Goal: Task Accomplishment & Management: Use online tool/utility

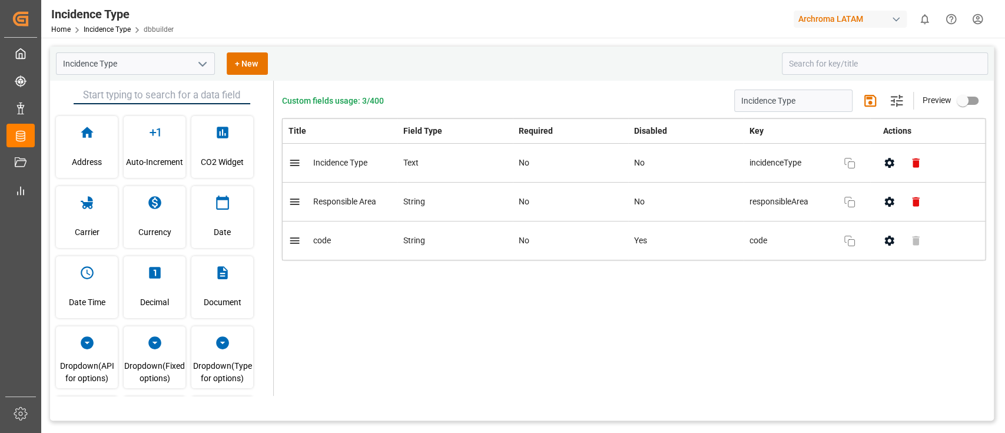
scroll to position [334, 0]
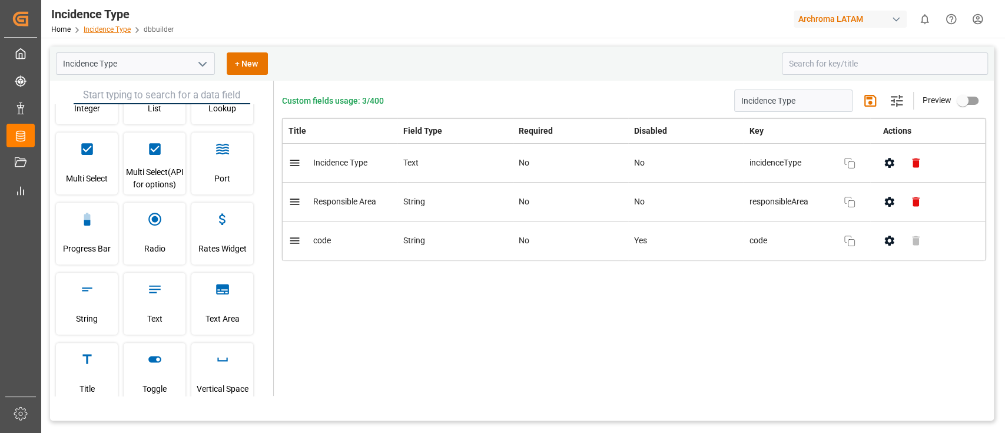
click at [127, 31] on link "Incidence Type" at bounding box center [107, 29] width 47 height 8
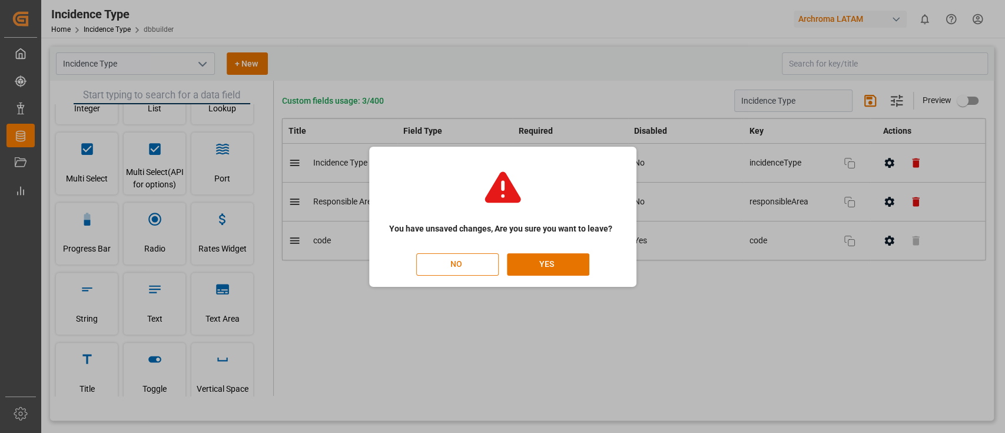
click at [466, 261] on button "NO" at bounding box center [457, 264] width 82 height 22
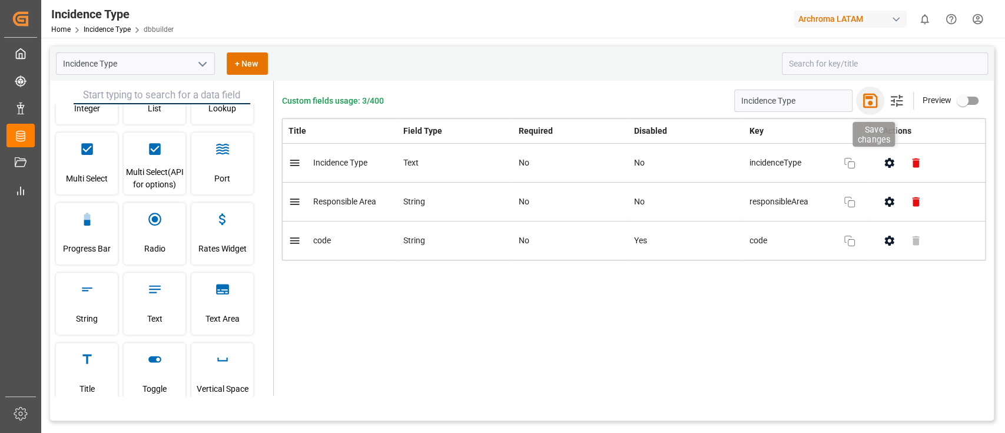
click at [869, 106] on icon "button" at bounding box center [870, 101] width 14 height 14
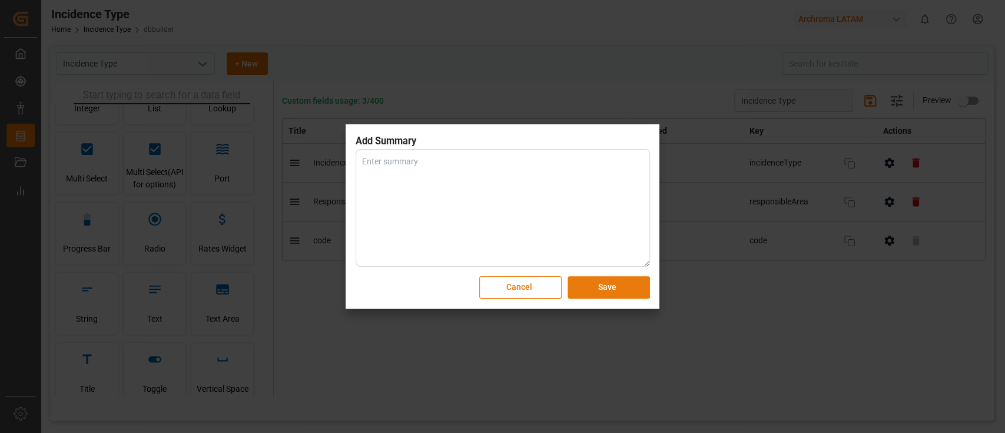
click at [621, 293] on button "Save" at bounding box center [609, 287] width 82 height 22
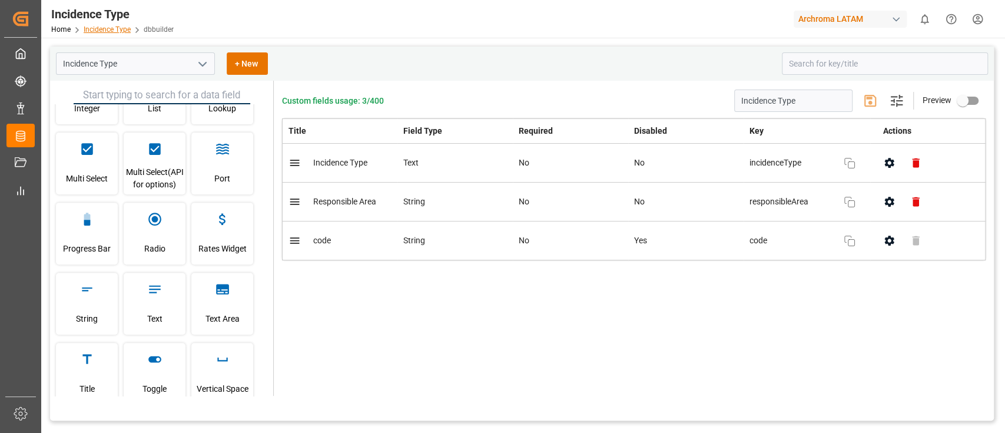
click at [118, 31] on link "Incidence Type" at bounding box center [107, 29] width 47 height 8
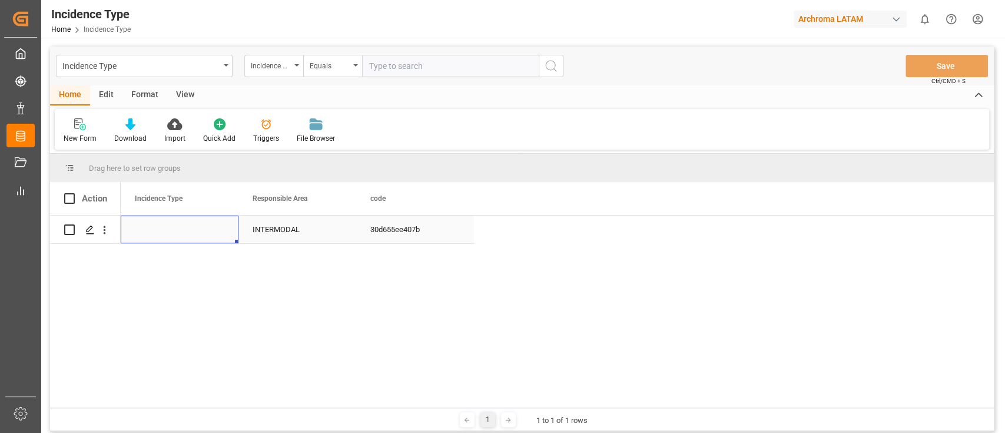
click at [179, 232] on div "Press SPACE to select this row." at bounding box center [180, 230] width 118 height 28
click at [179, 232] on input "Press SPACE to select this row." at bounding box center [179, 236] width 99 height 22
paste input "Reprogramación en fecha de entrega, unidad arriba a planta de destino de fuera …"
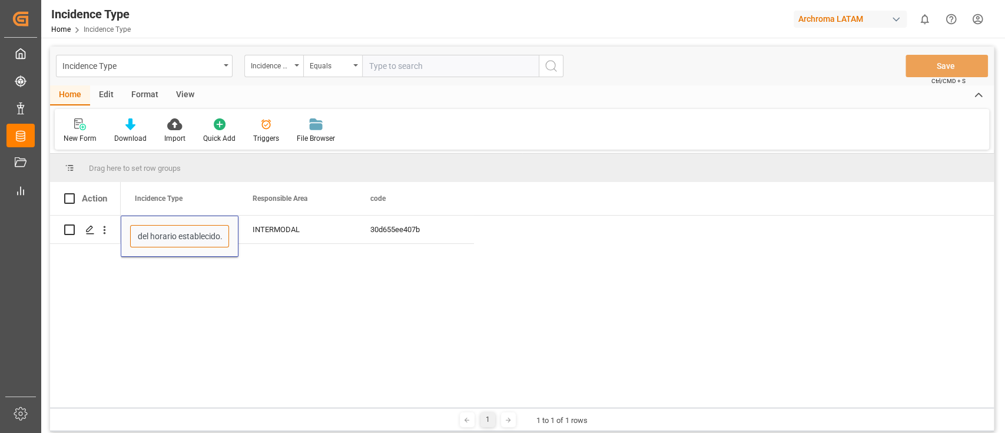
type input "Reprogramación en fecha de entrega, unidad arriba a planta de destino de fuera …"
click at [277, 282] on div "Reprogramación en fecha de entrega, unidad arriba a planta de destino de fuera …" at bounding box center [557, 312] width 873 height 192
click at [175, 288] on div "Reprogramación en fecha de entrega, unidad arriba a planta de destino de fuera …" at bounding box center [557, 312] width 873 height 192
click at [322, 236] on div "INTERMODAL" at bounding box center [298, 230] width 118 height 28
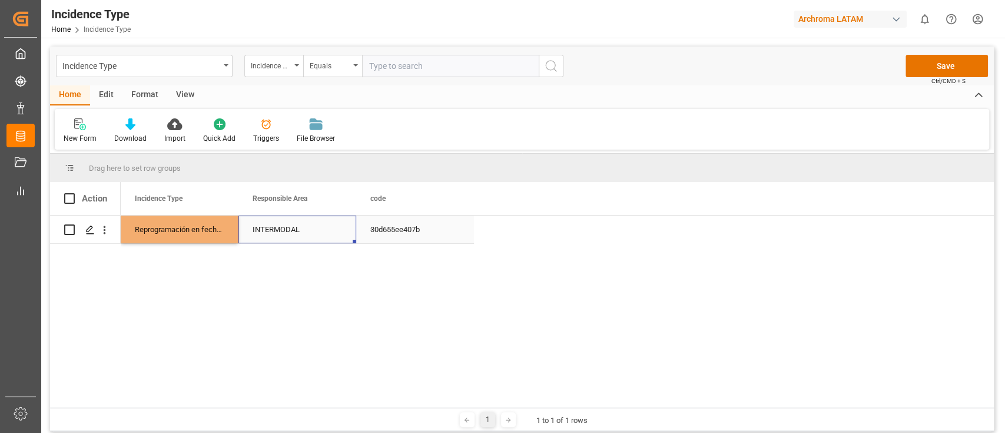
click at [322, 236] on div "INTERMODAL" at bounding box center [298, 230] width 118 height 28
click at [322, 236] on input "INTERMODAL" at bounding box center [297, 236] width 99 height 22
click at [322, 236] on input "Press SPACE to select this row." at bounding box center [297, 236] width 99 height 22
click at [439, 290] on div "Reprogramación en fecha de entrega, unidad arriba a planta de destino de fuera …" at bounding box center [557, 312] width 873 height 192
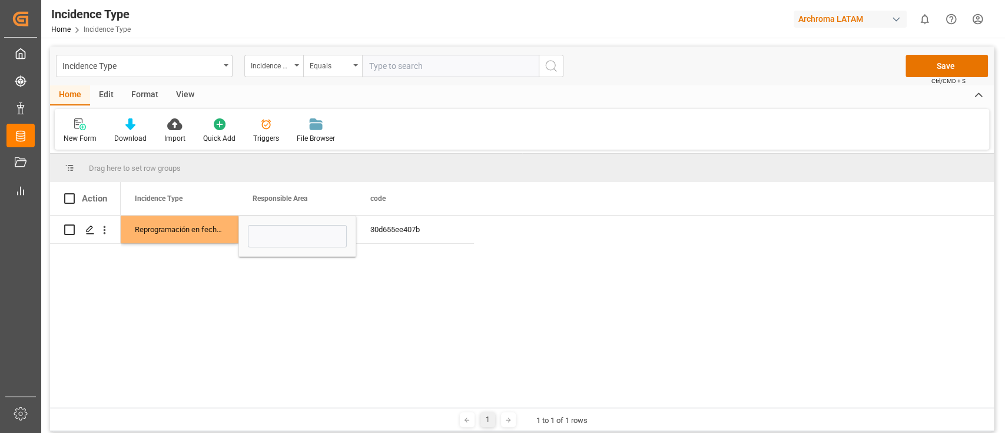
click at [439, 290] on div "Reprogramación en fecha de entrega, unidad arriba a planta de destino de fuera …" at bounding box center [557, 312] width 873 height 192
click at [425, 244] on div "Reprogramación en fecha de entrega, unidad arriba a planta de destino de fuera …" at bounding box center [557, 312] width 873 height 192
click at [429, 234] on div "30d655ee407b" at bounding box center [415, 230] width 118 height 28
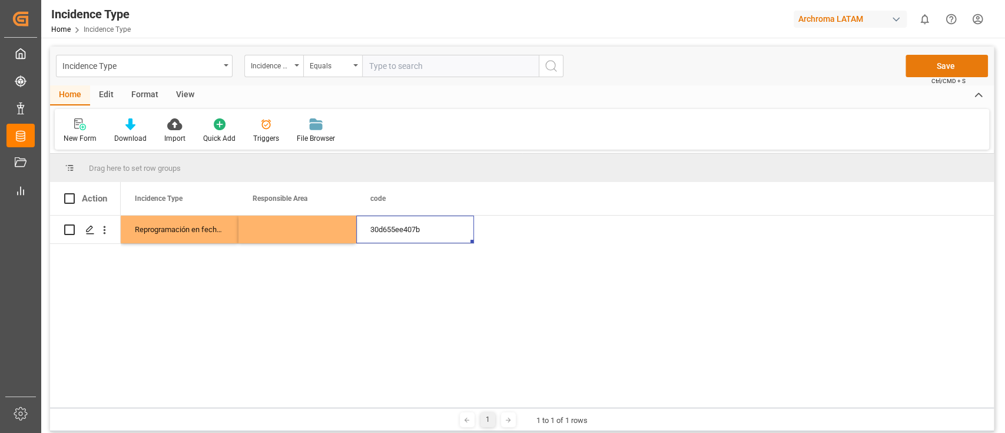
click at [961, 66] on button "Save" at bounding box center [947, 66] width 82 height 22
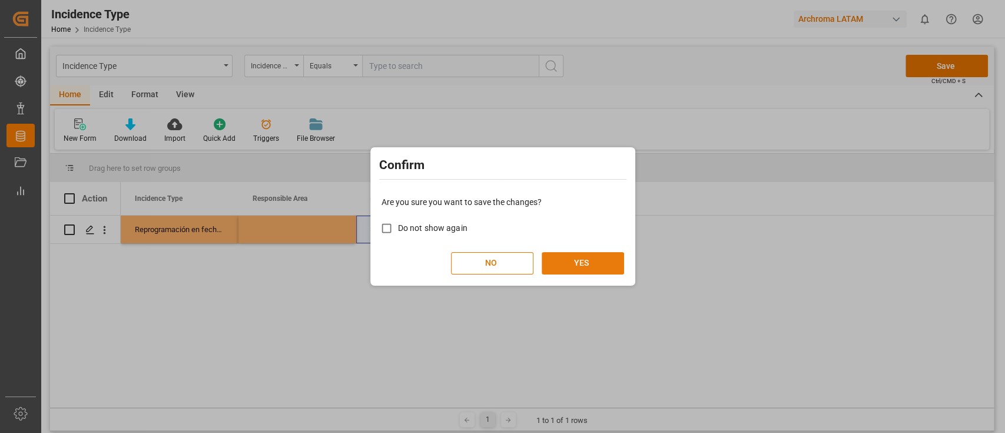
click at [576, 267] on button "YES" at bounding box center [583, 263] width 82 height 22
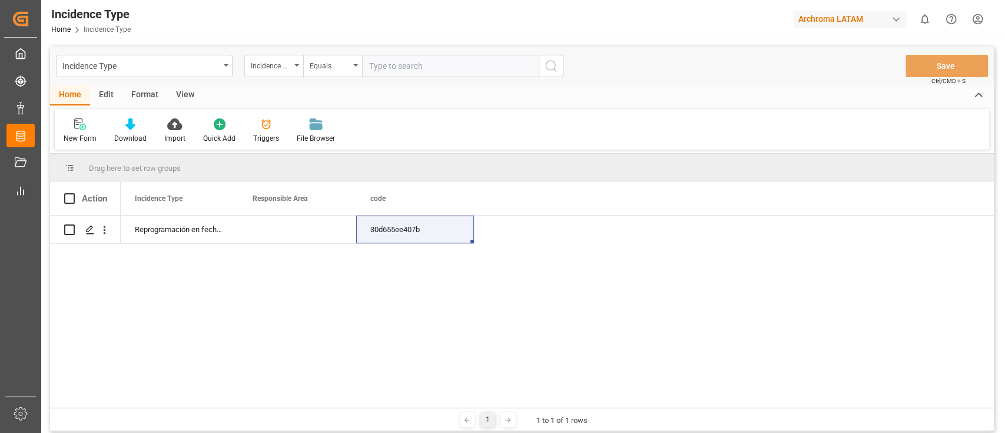
click at [383, 301] on div "Reprogramación en fecha de entrega, unidad arriba a planta de destino de fuera …" at bounding box center [557, 312] width 873 height 192
click at [79, 129] on icon at bounding box center [80, 124] width 12 height 12
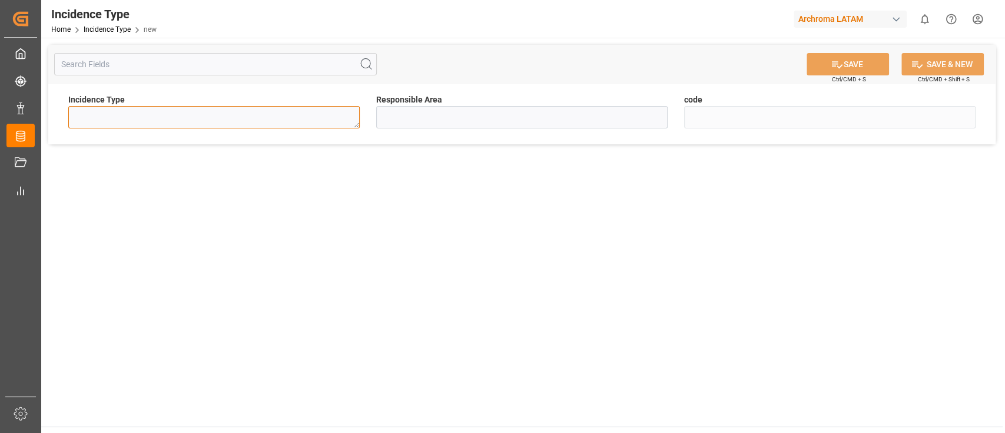
click at [157, 127] on textarea at bounding box center [214, 117] width 292 height 22
paste textarea "Reprogramación en fecha de entrega, unidad detenida por bloqueo de terceros en …"
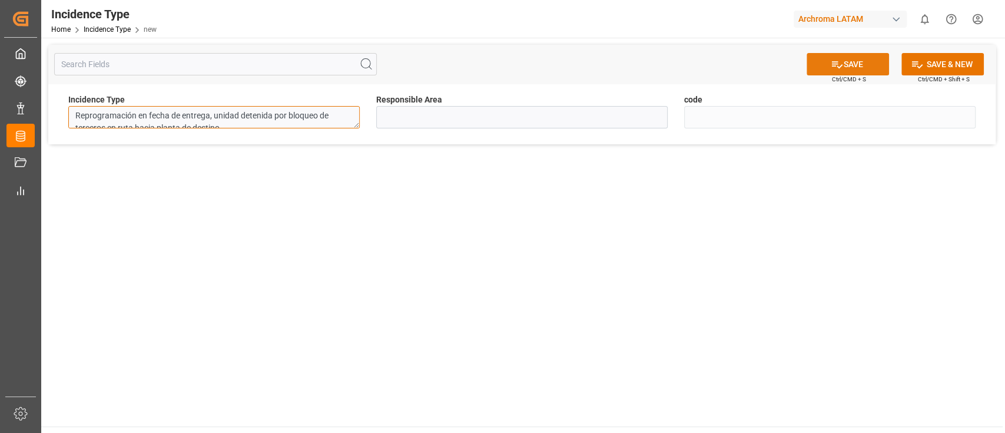
type textarea "Reprogramación en fecha de entrega, unidad detenida por bloqueo de terceros en …"
click at [859, 62] on button "SAVE" at bounding box center [848, 64] width 82 height 22
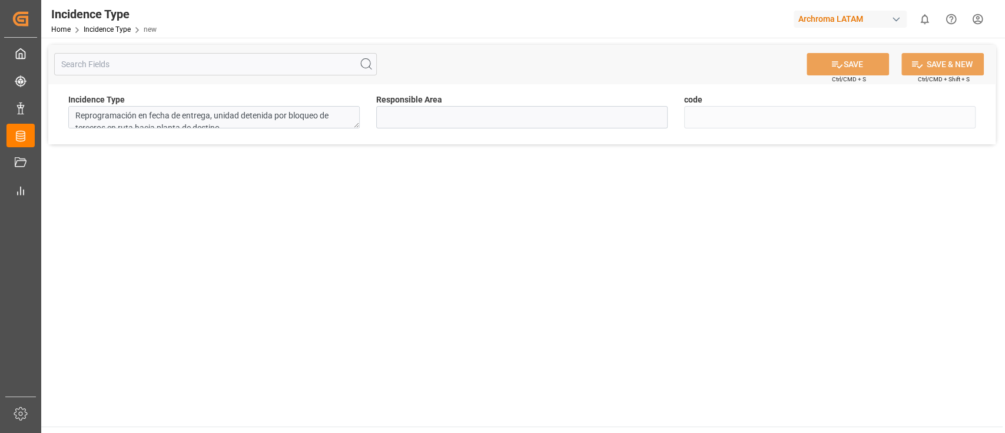
type input "5b84bc07860f"
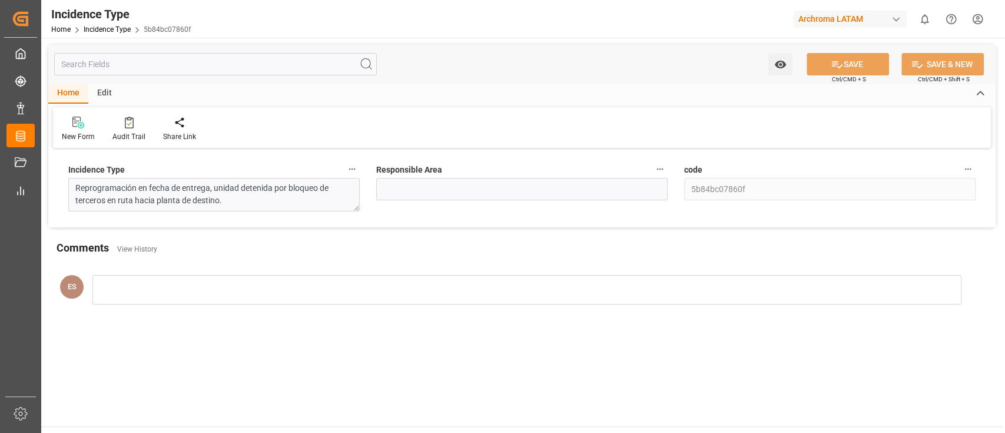
drag, startPoint x: 356, startPoint y: 198, endPoint x: 355, endPoint y: 210, distance: 11.8
click at [355, 210] on textarea "Reprogramación en fecha de entrega, unidad detenida por bloqueo de terceros en …" at bounding box center [214, 195] width 292 height 34
click at [71, 136] on div "New Form" at bounding box center [78, 136] width 33 height 11
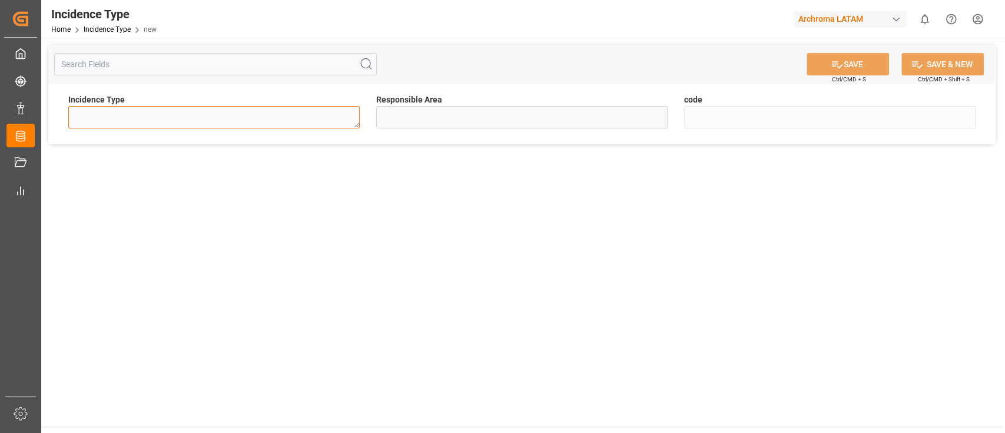
click at [305, 118] on textarea at bounding box center [214, 117] width 292 height 22
paste textarea "Reprogramación en fecha de entrega, cambio en fecha de cita de despacho por sat…"
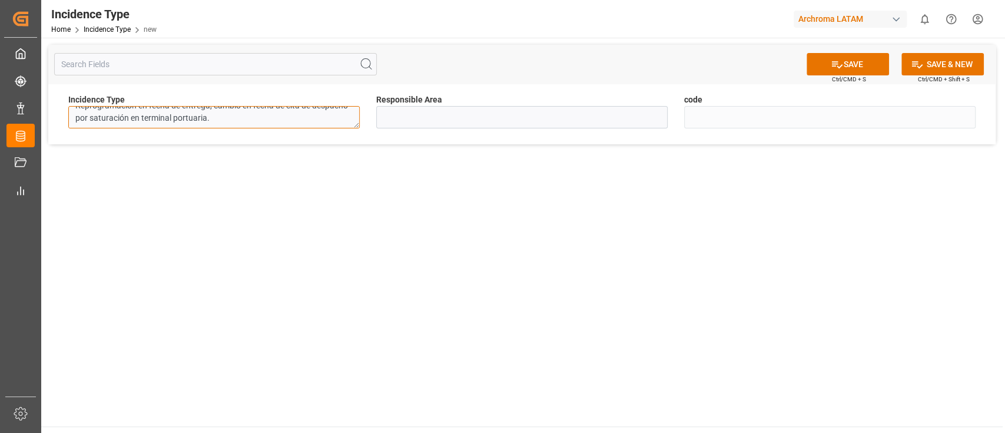
scroll to position [9, 0]
type textarea "Reprogramación en fecha de entrega, cambio en fecha de cita de despacho por sat…"
click at [924, 66] on button "SAVE & NEW" at bounding box center [943, 64] width 82 height 22
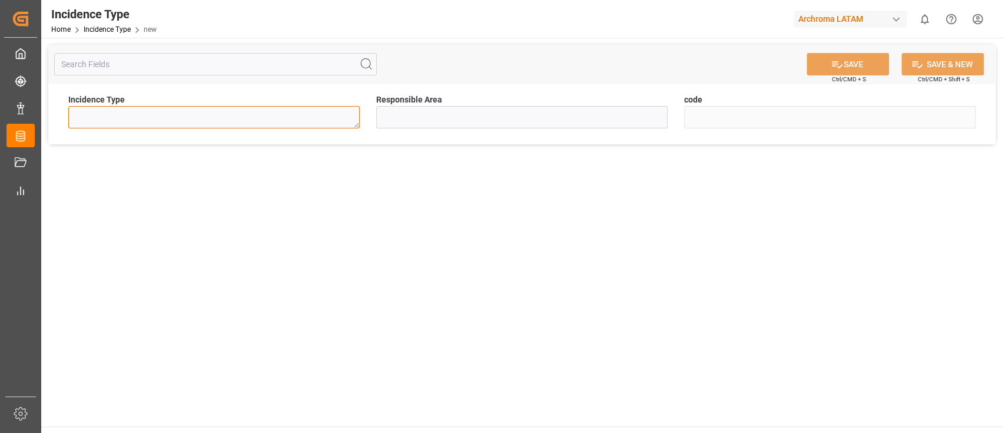
click at [333, 119] on textarea at bounding box center [214, 117] width 292 height 22
paste textarea "Reprogramación en fecha de entrega, unidad obtiene liberación tardía de aduana."
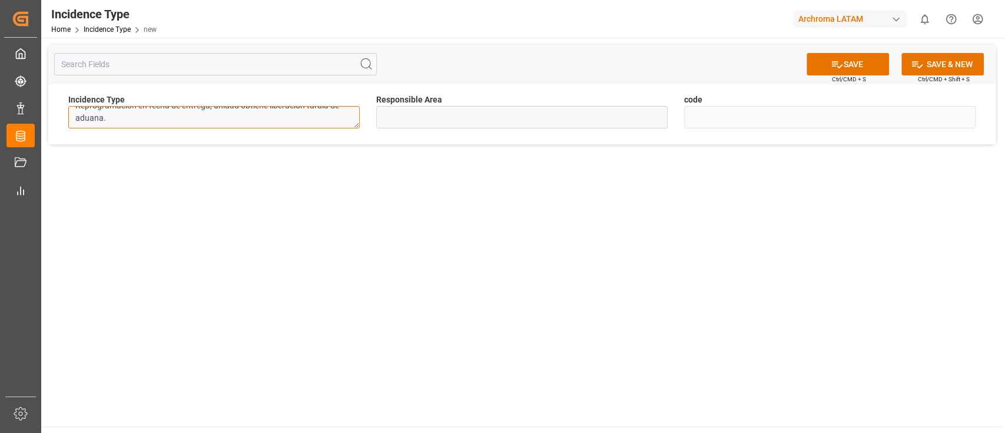
scroll to position [9, 0]
type textarea "Reprogramación en fecha de entrega, unidad obtiene liberación tardía de aduana."
click at [915, 65] on icon at bounding box center [917, 64] width 12 height 12
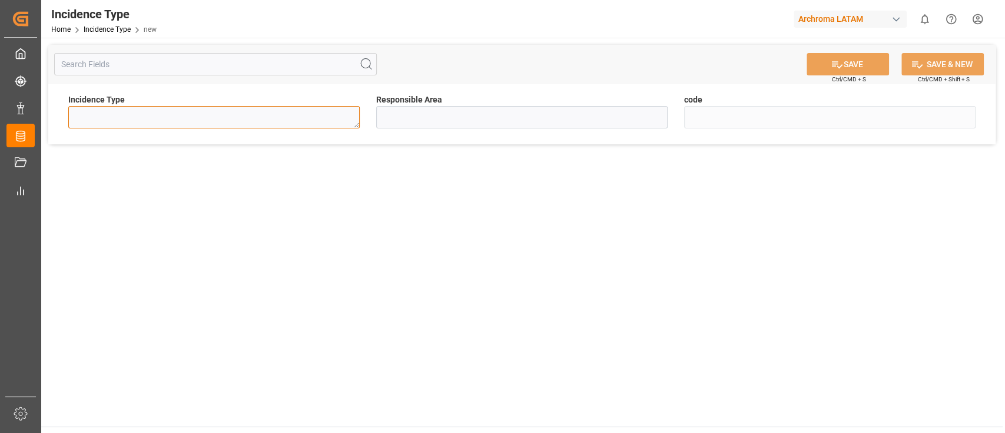
click at [336, 112] on textarea at bounding box center [214, 117] width 292 height 22
paste textarea "Reprogramación en fecha de entrega, LT reporta falla mecánica de unidad."
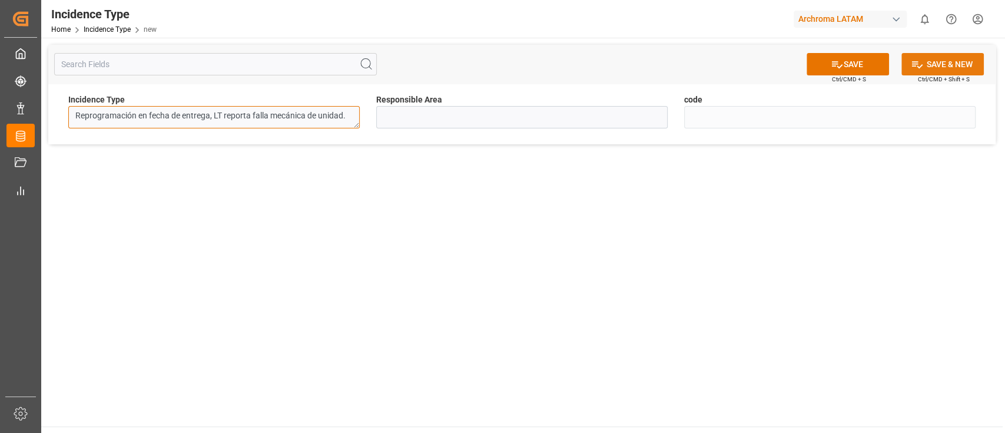
type textarea "Reprogramación en fecha de entrega, LT reporta falla mecánica de unidad."
click at [918, 61] on icon at bounding box center [917, 64] width 12 height 12
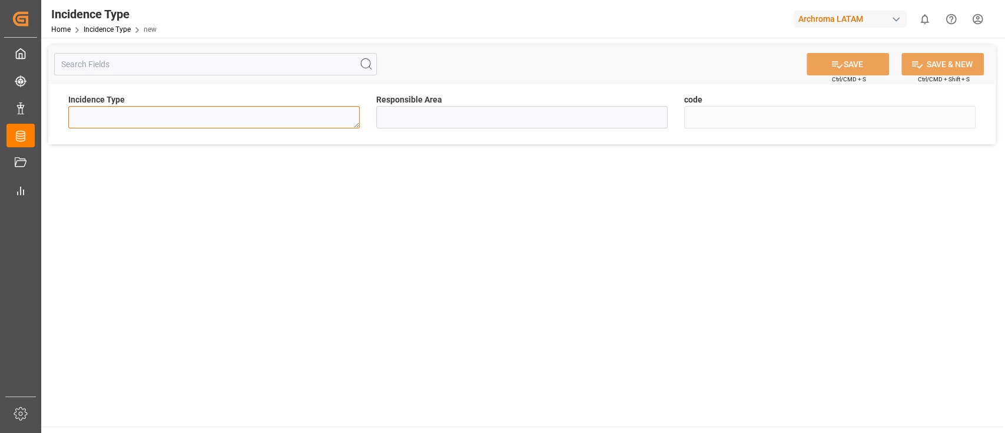
click at [297, 112] on textarea at bounding box center [214, 117] width 292 height 22
paste textarea "Reprogramación en fecha de entrega, por incumplimiento en requisitos de acceso …"
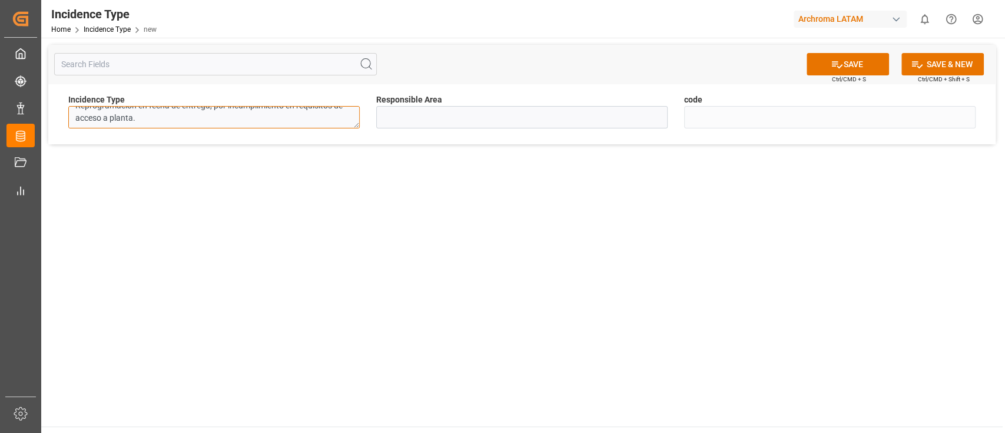
scroll to position [9, 0]
type textarea "Reprogramación en fecha de entrega, por incumplimiento en requisitos de acceso …"
click at [939, 62] on button "SAVE & NEW" at bounding box center [943, 64] width 82 height 22
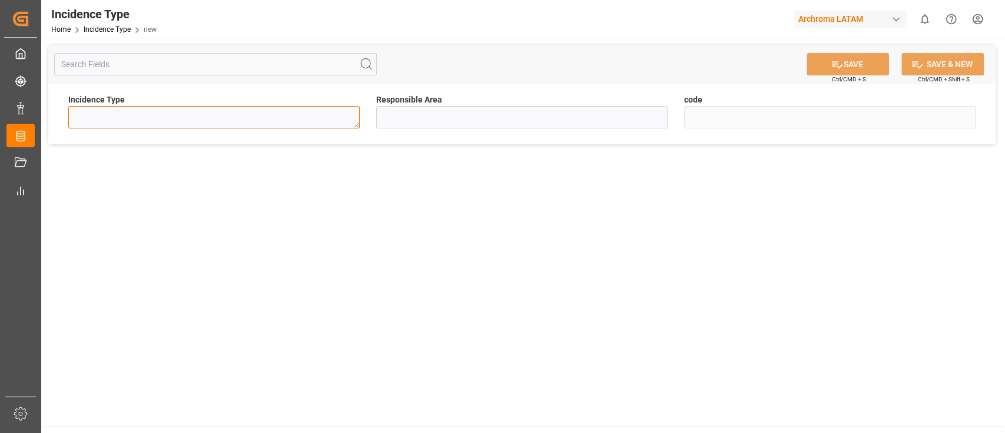
click at [260, 112] on textarea at bounding box center [214, 117] width 292 height 22
paste textarea "Retraso en tiempos de descarga, por incumplimiento en requisitos de acceso a pl…"
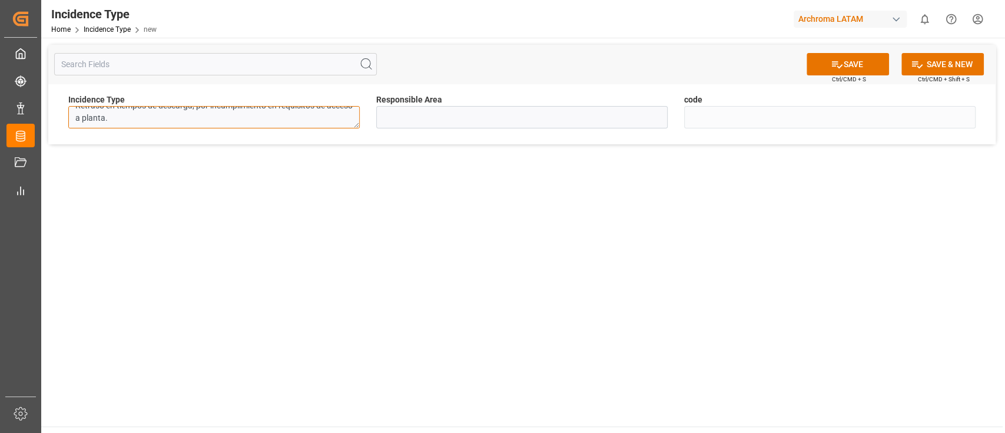
scroll to position [9, 0]
type textarea "Retraso en tiempos de descarga, por incumplimiento en requisitos de acceso a pl…"
click at [938, 68] on button "SAVE & NEW" at bounding box center [943, 64] width 82 height 22
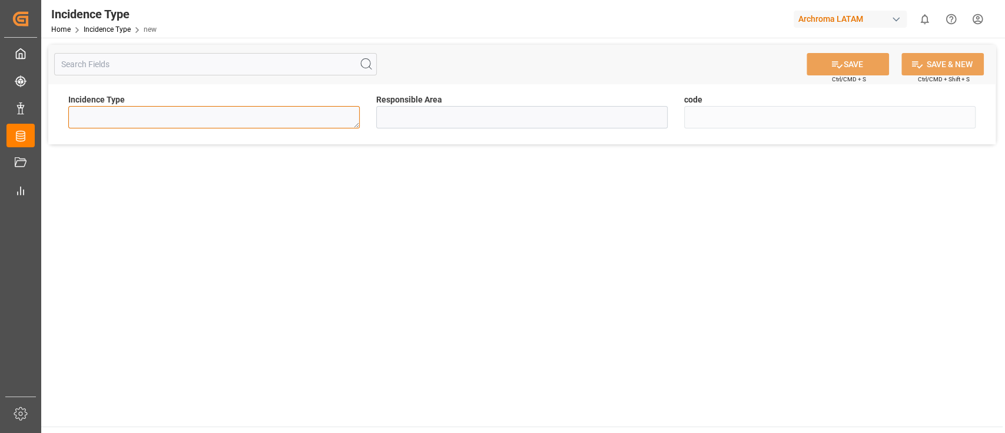
click at [330, 126] on textarea at bounding box center [214, 117] width 292 height 22
paste textarea "Arribó de unidad a planta de destino fuera de horario, por tránsito lento o acc…"
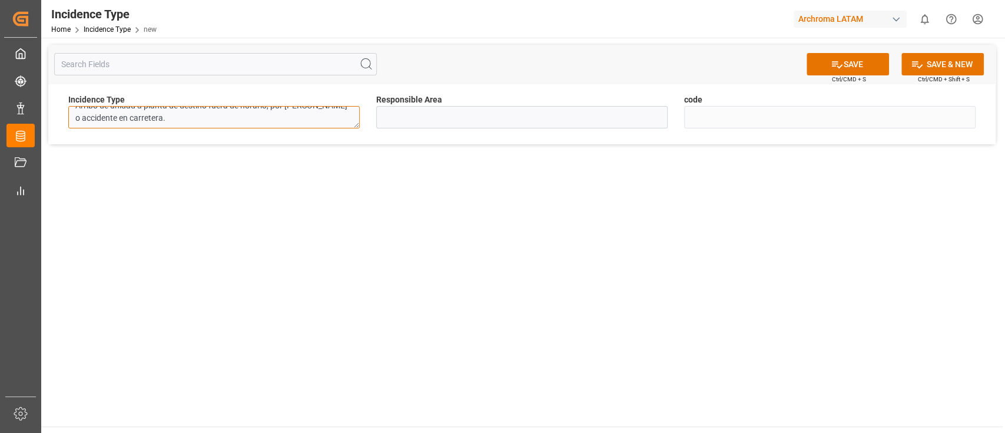
scroll to position [9, 0]
type textarea "Arribó de unidad a planta de destino fuera de horario, por tránsito lento o acc…"
click at [952, 64] on button "SAVE & NEW" at bounding box center [943, 64] width 82 height 22
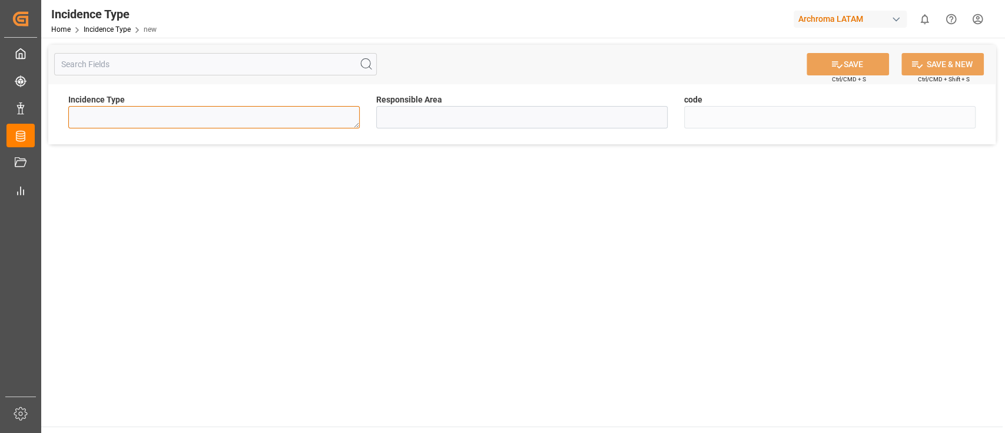
click at [335, 119] on textarea at bounding box center [214, 117] width 292 height 22
paste textarea "Reprogramación en fecha de entrega, no se cuenta con disponibilidad de unidad p…"
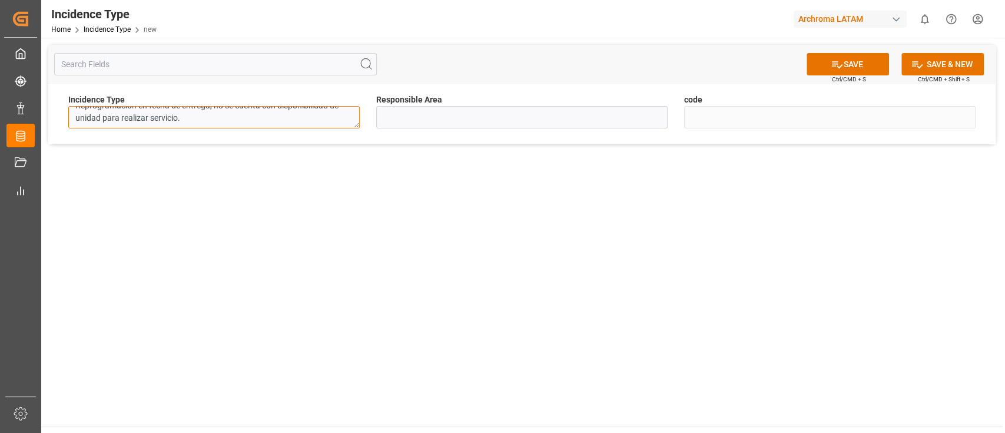
scroll to position [9, 0]
type textarea "Reprogramación en fecha de entrega, no se cuenta con disponibilidad de unidad p…"
click at [931, 59] on button "SAVE & NEW" at bounding box center [943, 64] width 82 height 22
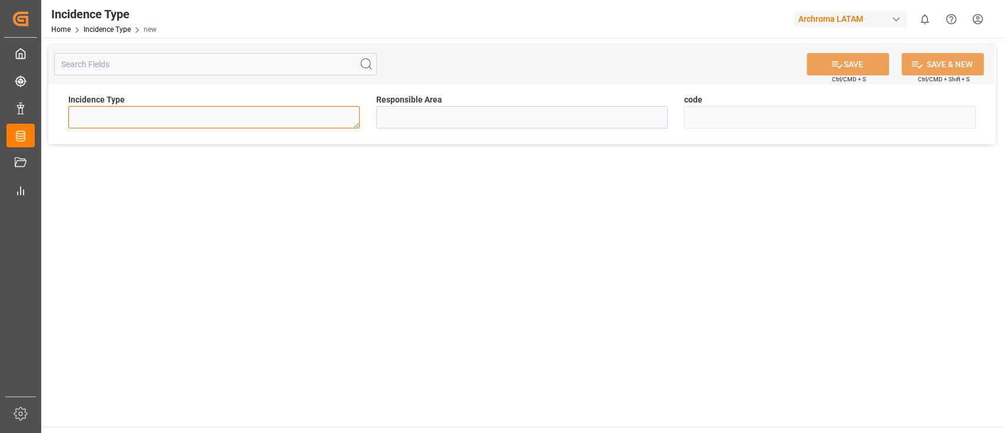
click at [273, 117] on textarea at bounding box center [214, 117] width 292 height 22
paste textarea "Cliente solicita reprogramación."
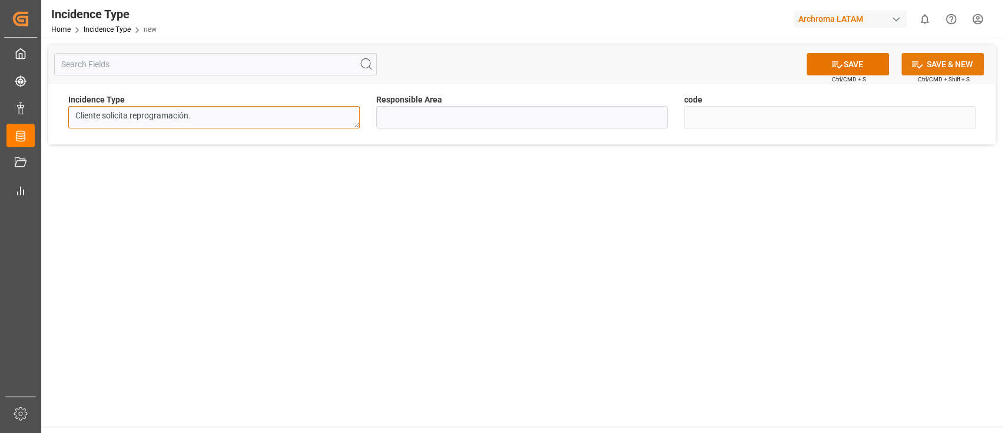
type textarea "Cliente solicita reprogramación."
click at [926, 66] on button "SAVE & NEW" at bounding box center [943, 64] width 82 height 22
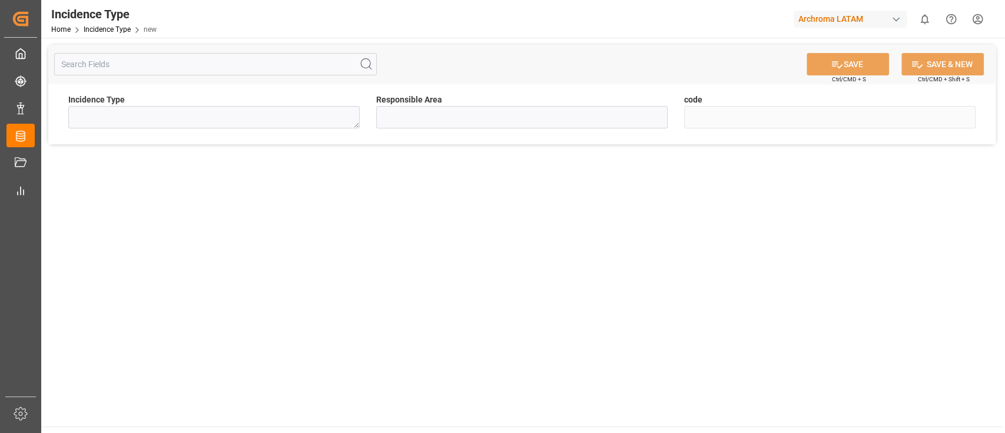
click at [259, 130] on div "Incidence Type" at bounding box center [214, 111] width 308 height 43
click at [258, 112] on textarea at bounding box center [214, 117] width 292 height 22
paste textarea "Reprogramación en fecha de entrega: no se recibe notificación de no entrega en …"
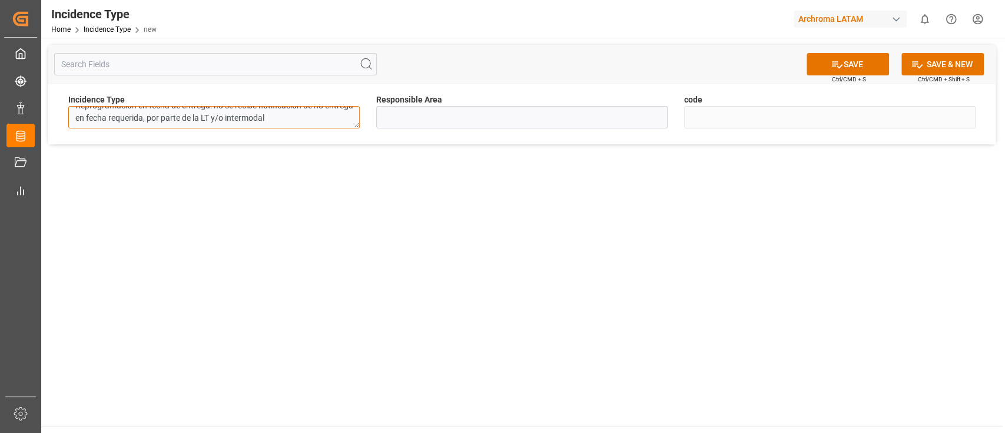
scroll to position [9, 0]
type textarea "Reprogramación en fecha de entrega: no se recibe notificación de no entrega en …"
click at [913, 64] on icon at bounding box center [917, 64] width 12 height 12
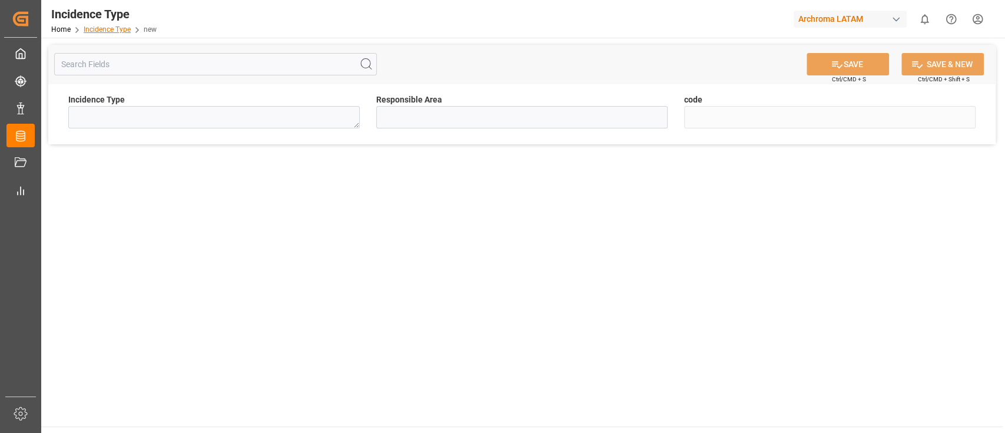
click at [120, 31] on link "Incidence Type" at bounding box center [107, 29] width 47 height 8
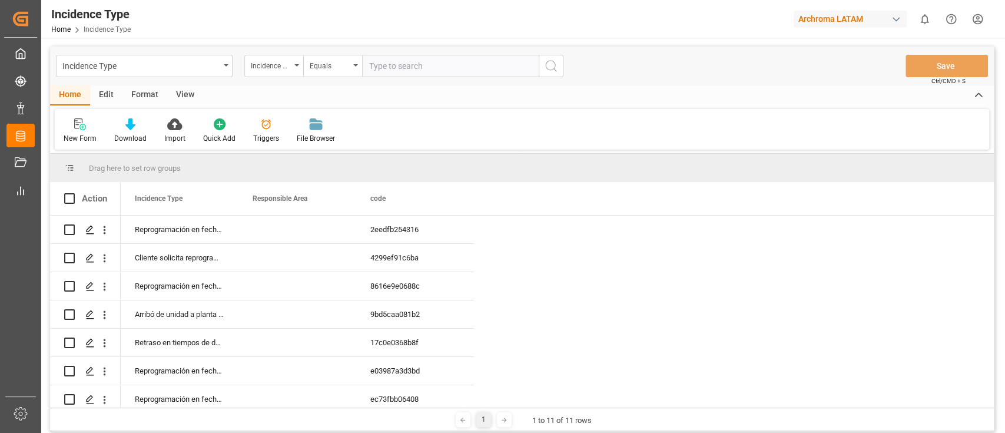
click at [104, 91] on div "Edit" at bounding box center [106, 95] width 32 height 20
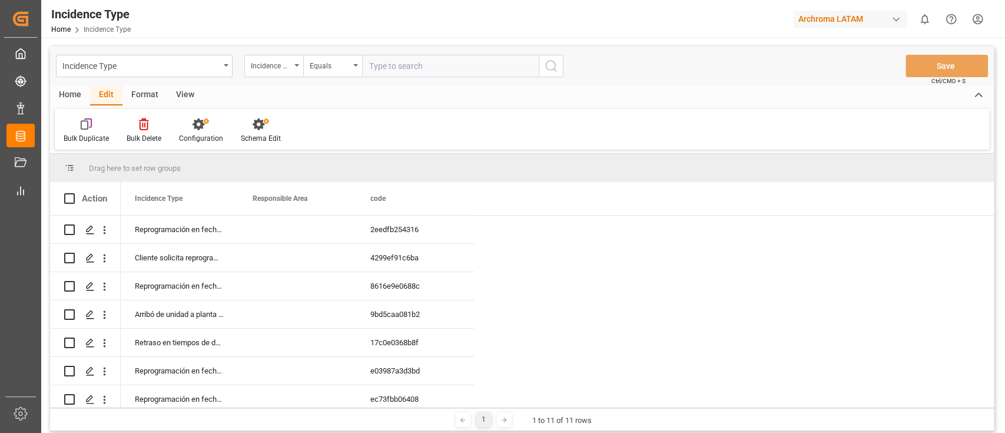
click at [66, 94] on div "Home" at bounding box center [70, 95] width 40 height 20
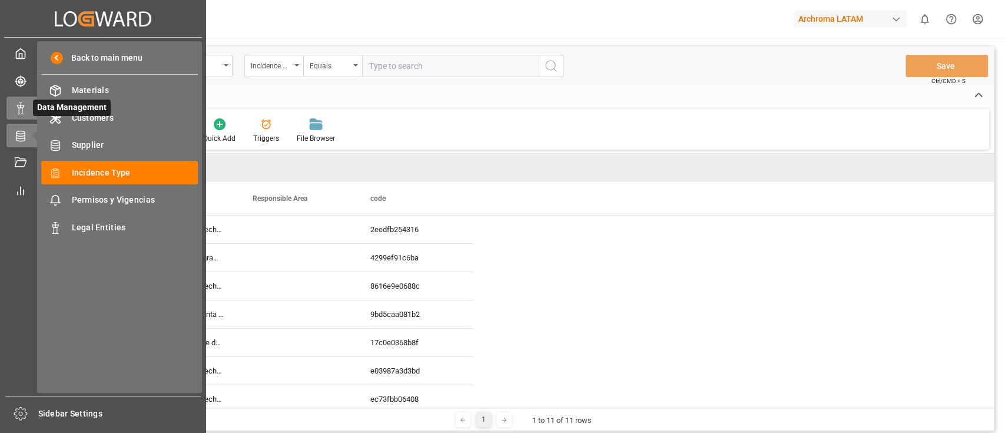
click at [20, 108] on icon at bounding box center [21, 108] width 12 height 12
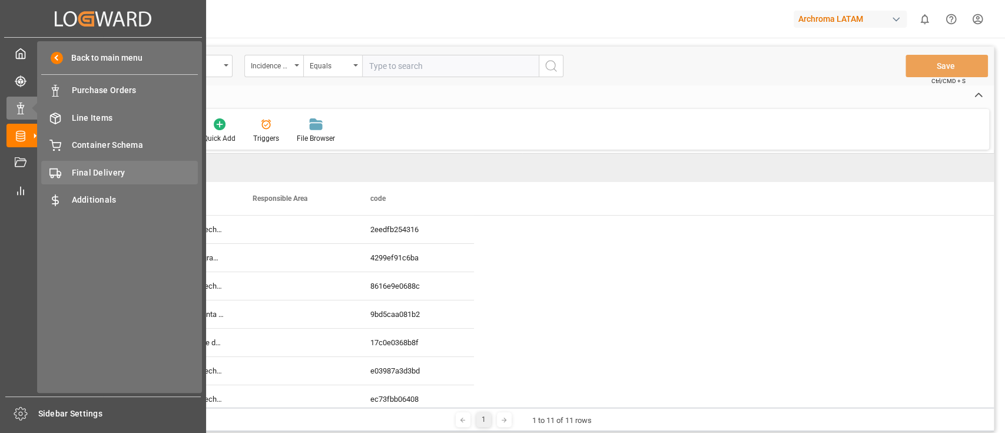
click at [127, 179] on div "Final Delivery Final Delivery" at bounding box center [119, 172] width 157 height 23
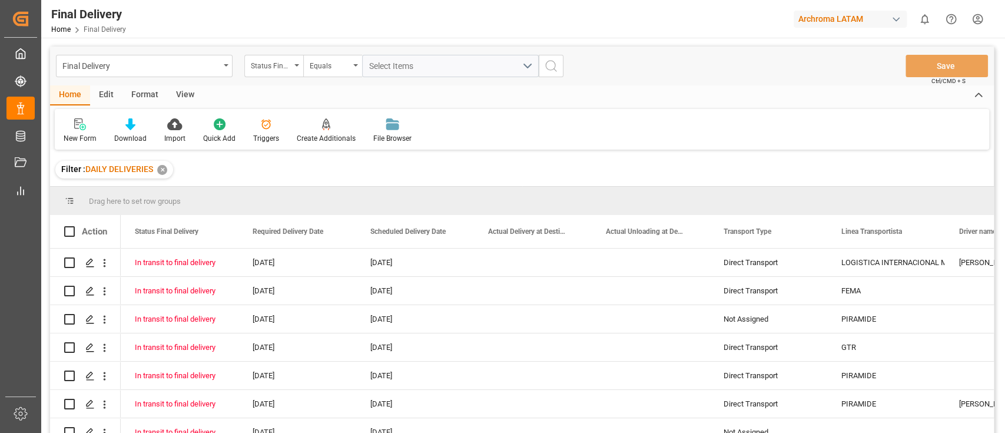
click at [165, 168] on div "✕" at bounding box center [162, 170] width 10 height 10
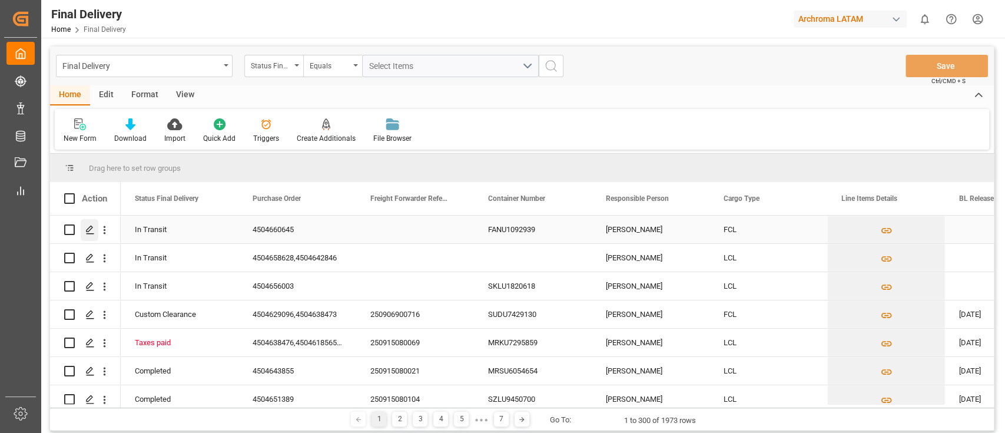
click at [90, 232] on icon "Press SPACE to select this row." at bounding box center [89, 229] width 9 height 9
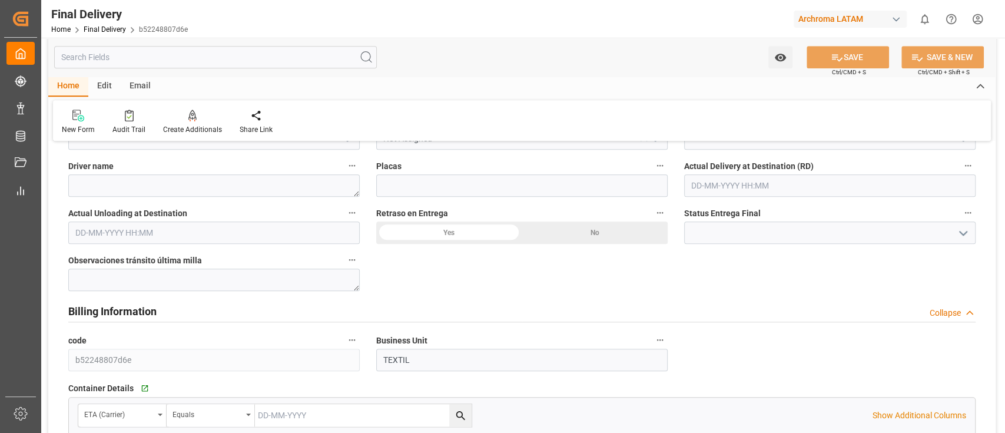
scroll to position [750, 0]
click at [962, 230] on icon "open menu" at bounding box center [963, 233] width 14 height 14
click at [962, 231] on polyline "close menu" at bounding box center [963, 233] width 7 height 4
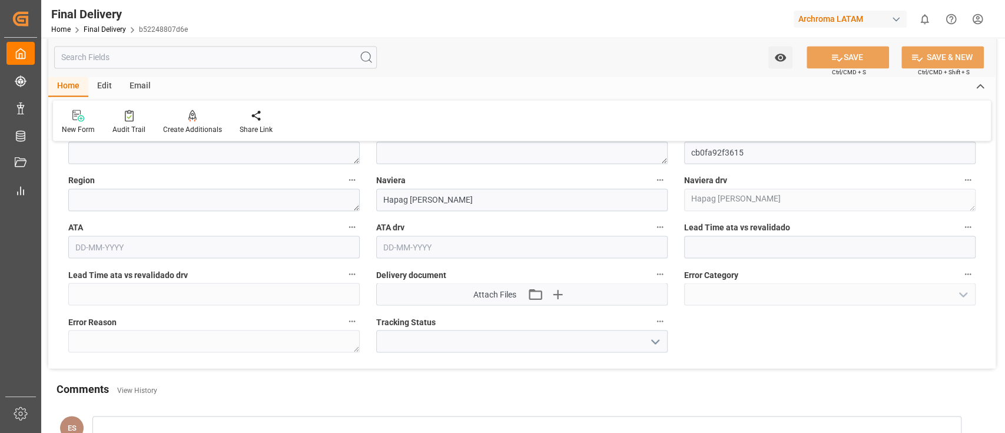
scroll to position [1303, 0]
click at [655, 339] on icon "open menu" at bounding box center [655, 340] width 14 height 14
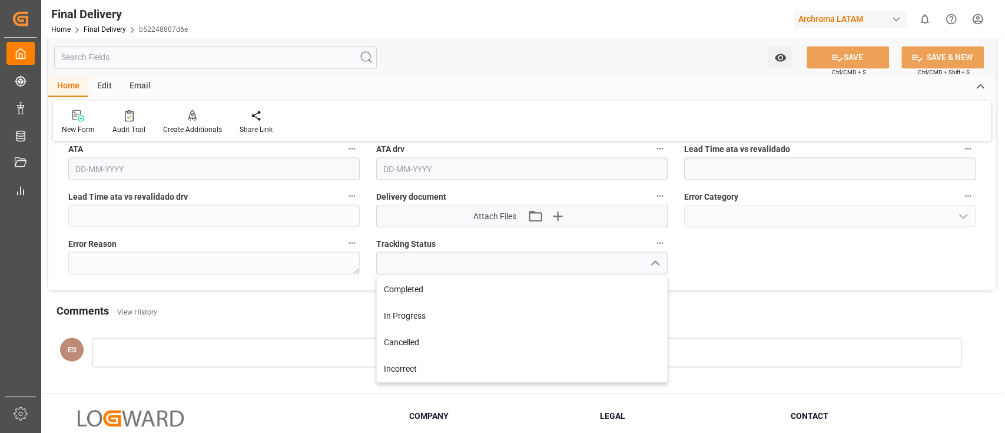
scroll to position [1323, 0]
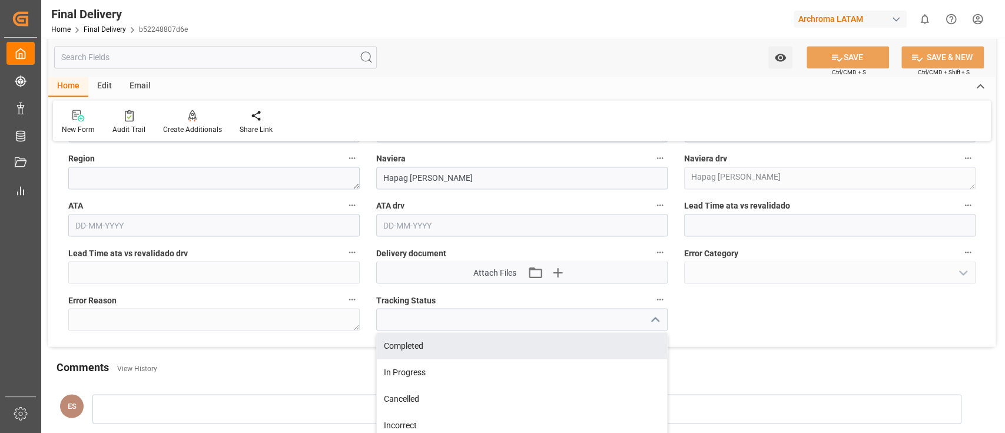
click at [656, 316] on icon "close menu" at bounding box center [655, 320] width 14 height 14
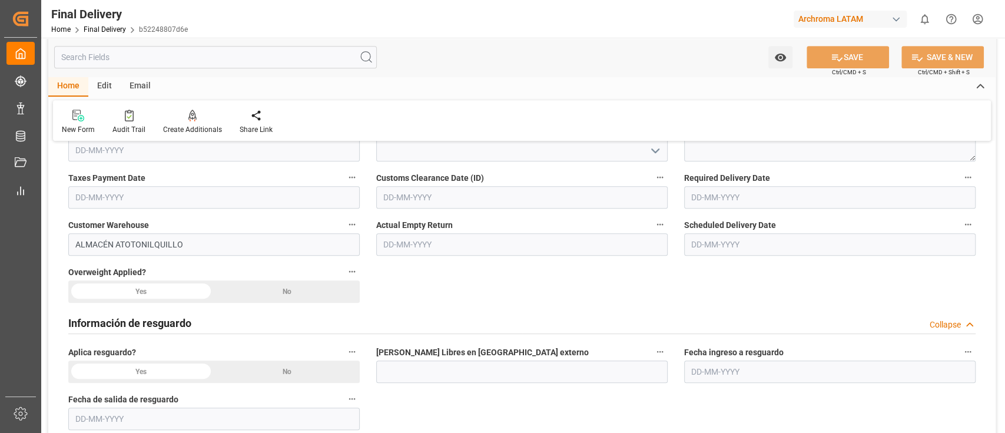
scroll to position [364, 0]
